Goal: Find contact information: Find contact information

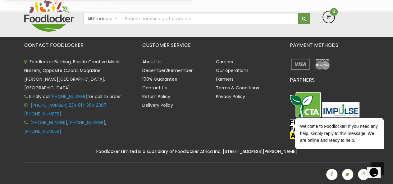
scroll to position [1353, 0]
click at [378, 171] on icon "Opens Chat This icon Opens the chat window." at bounding box center [374, 173] width 10 height 10
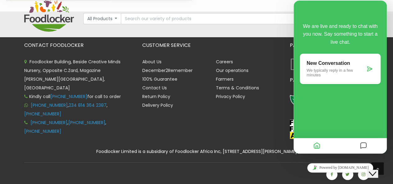
click at [225, 142] on div "CONTACT FOODLOCKER Foodlocker Building, Beside Creative Minds Nursery, Opposite…" at bounding box center [197, 115] width 354 height 144
drag, startPoint x: 60, startPoint y: 120, endPoint x: 27, endPoint y: 112, distance: 33.8
click at [27, 118] on li "[PHONE_NUMBER] , [PHONE_NUMBER] , [PHONE_NUMBER]" at bounding box center [78, 126] width 109 height 17
copy li "[PHONE_NUMBER] , [PHONE_NUMBER] , [PHONE_NUMBER]"
click at [154, 85] on link "Contact Us" at bounding box center [154, 88] width 25 height 6
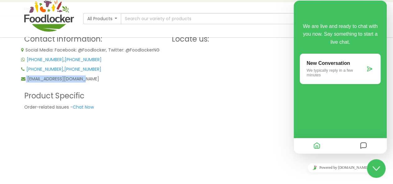
drag, startPoint x: 89, startPoint y: 79, endPoint x: 20, endPoint y: 78, distance: 69.0
click at [20, 78] on div "Contact information: Social Media: Facebook: @Foodlocker, Twitter: @FoodlockerN…" at bounding box center [94, 108] width 148 height 160
copy p "order@foodlocker.com.ng"
